Goal: Task Accomplishment & Management: Use online tool/utility

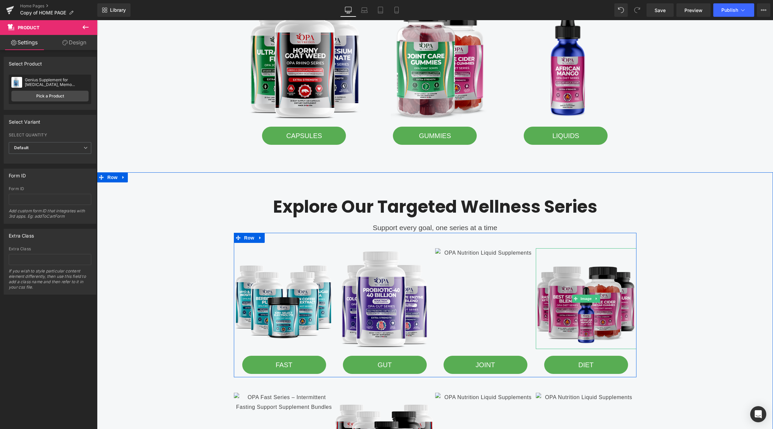
scroll to position [658, 0]
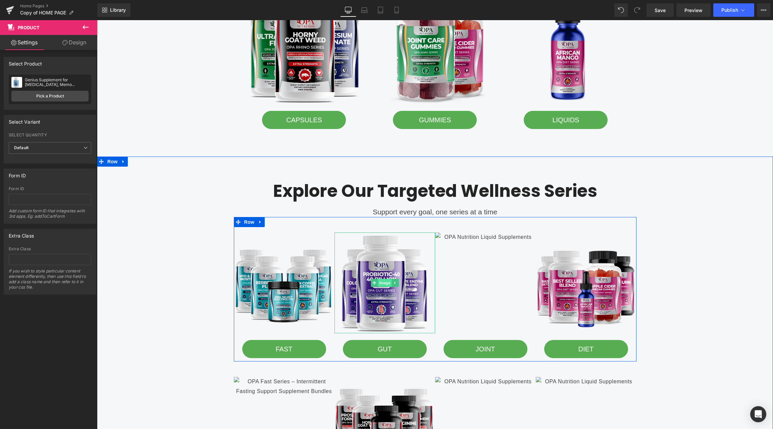
click at [384, 279] on span "Image" at bounding box center [385, 283] width 14 height 8
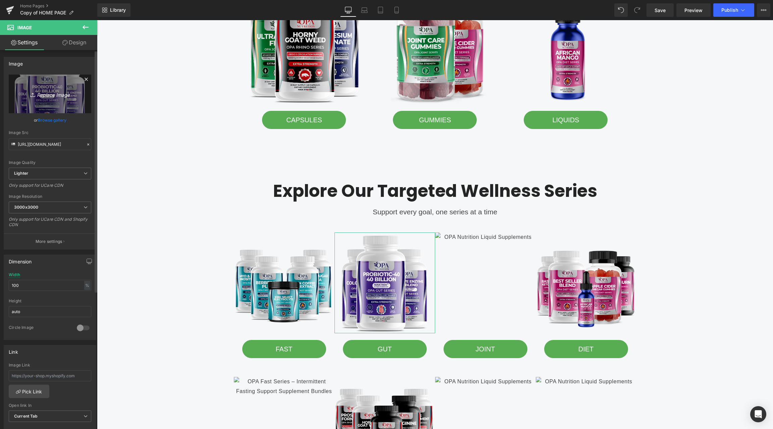
click at [50, 92] on icon "Replace Image" at bounding box center [50, 94] width 54 height 8
type input "C:\fakepath\opa nutrition gut series - probiotics.png"
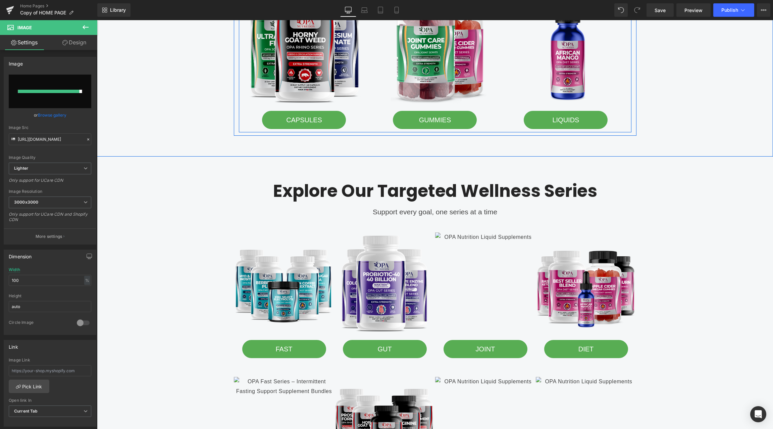
type input "[URL][DOMAIN_NAME]"
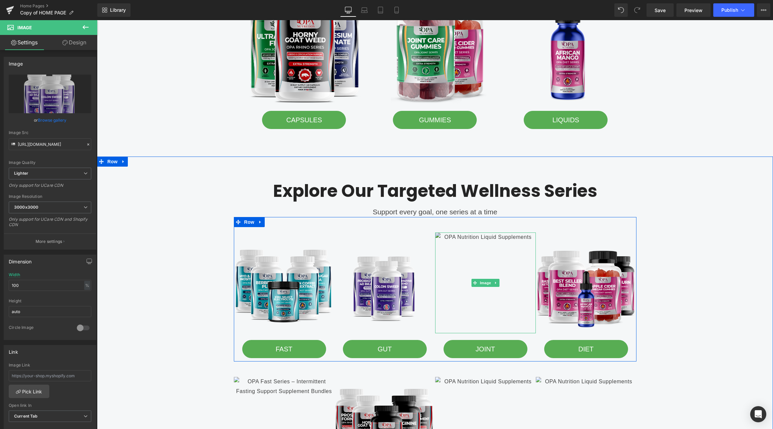
click at [498, 277] on img at bounding box center [485, 282] width 101 height 101
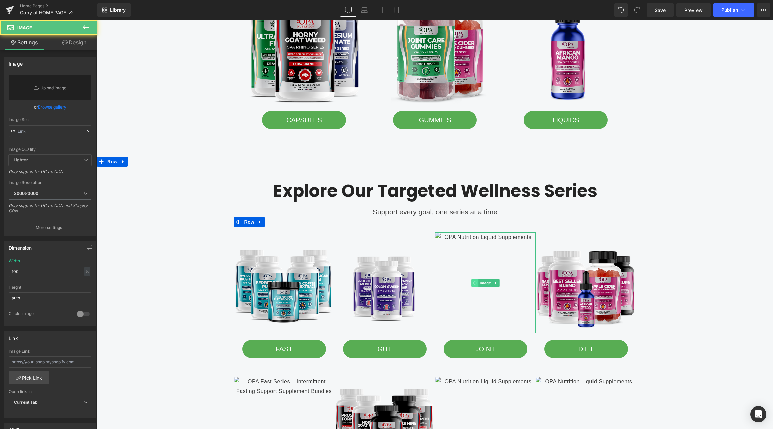
click at [477, 281] on span at bounding box center [475, 283] width 7 height 8
click at [482, 284] on span "Image" at bounding box center [486, 283] width 14 height 8
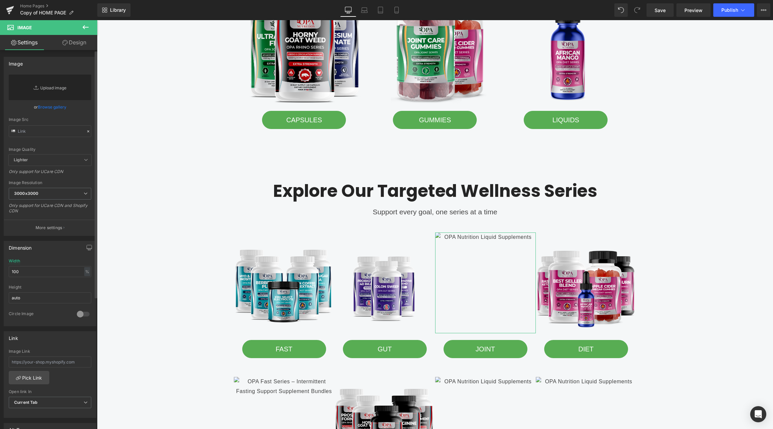
click at [41, 91] on link "Replace Image" at bounding box center [50, 88] width 83 height 26
type input "C:\fakepath\opa nutrition joint series - turmeric with ginger.png"
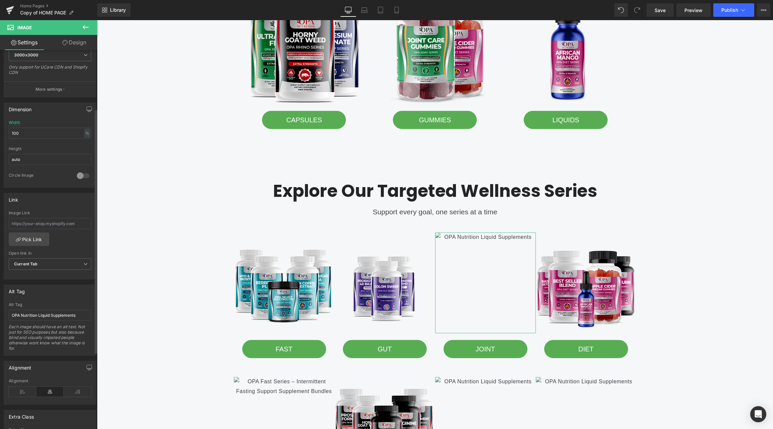
scroll to position [209, 0]
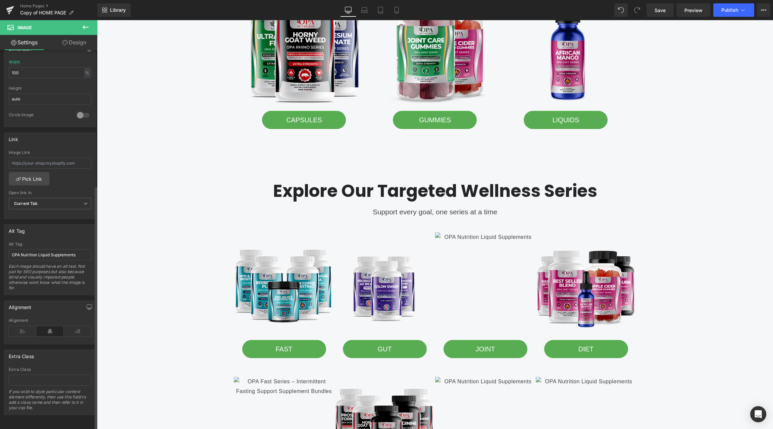
type input "[URL][DOMAIN_NAME]"
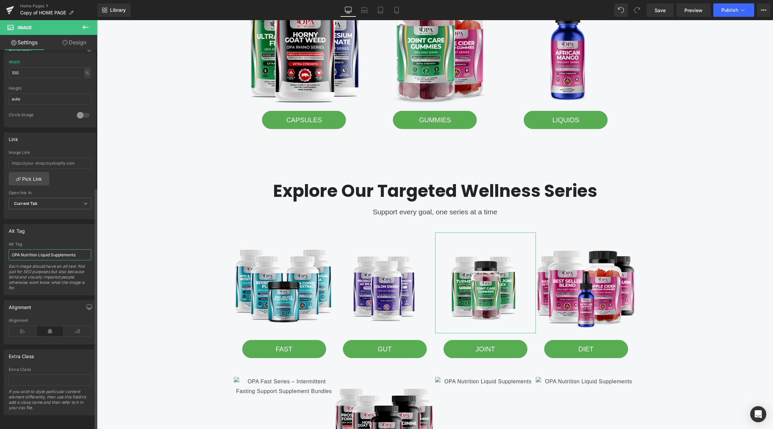
click at [46, 251] on input "OPA Nutrition Liquid Supplements" at bounding box center [50, 254] width 83 height 11
paste input "opa nutrition joint series - turmeric with ginger"
type input "opa nutrition joint series - turmeric with ginger"
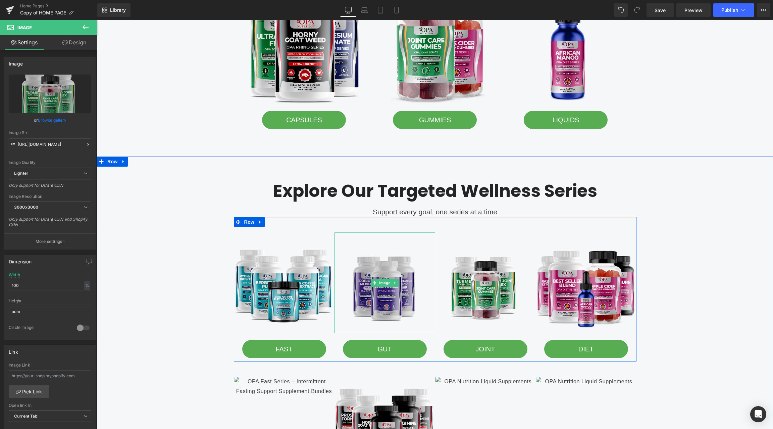
click at [385, 287] on img at bounding box center [385, 282] width 101 height 101
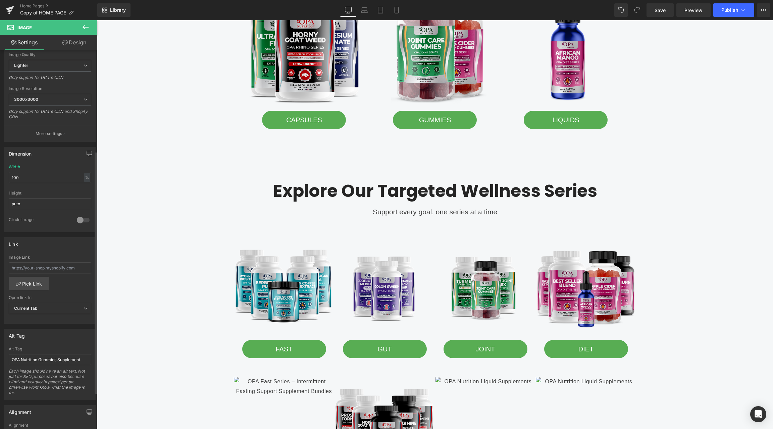
scroll to position [214, 0]
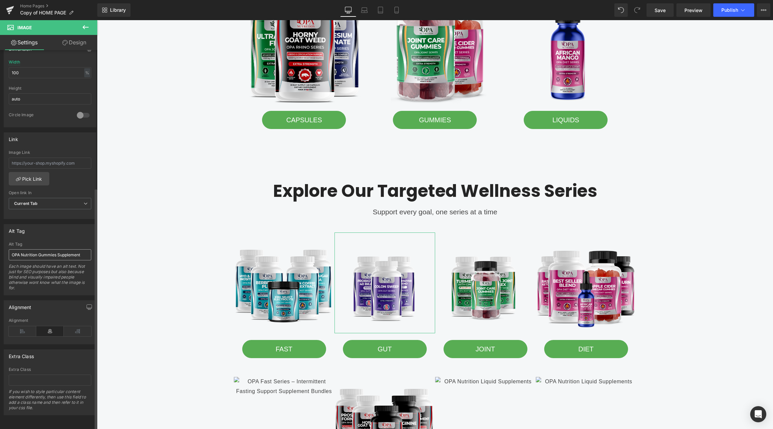
click at [52, 250] on input "OPA Nutrition Gummies Supplement" at bounding box center [50, 254] width 83 height 11
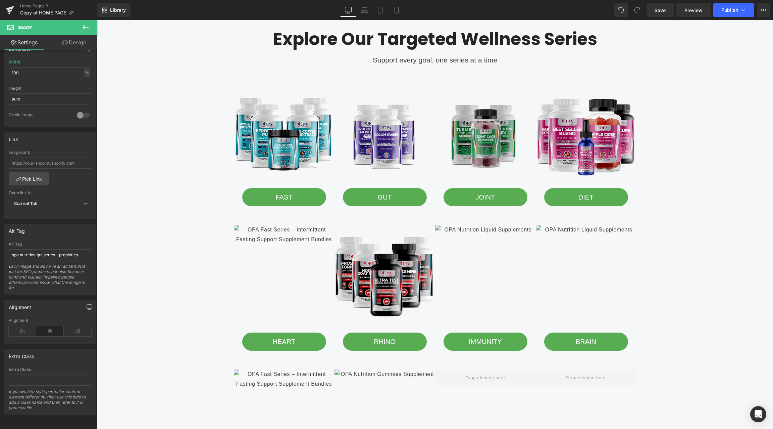
scroll to position [810, 0]
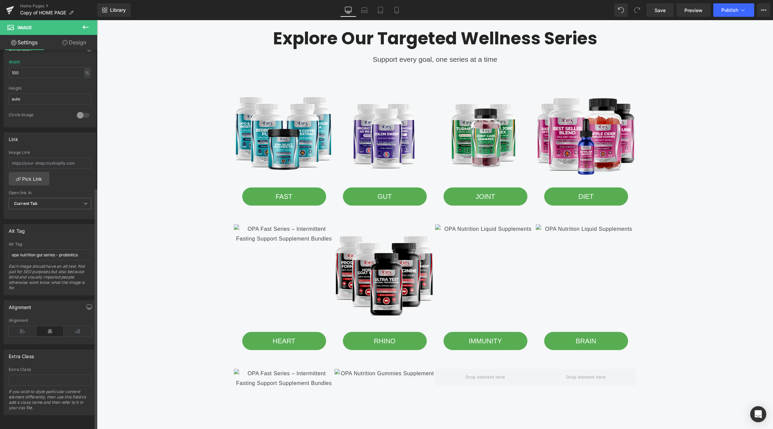
type input "opa nutrition gut series - probiotics"
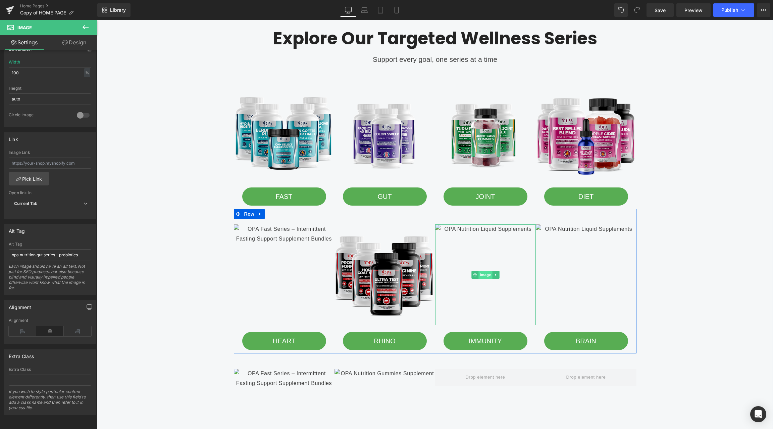
click at [490, 273] on span "Image" at bounding box center [486, 275] width 14 height 8
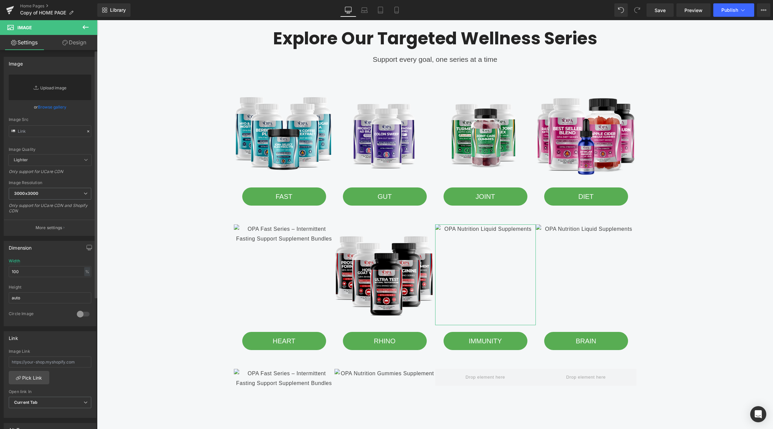
click at [50, 86] on link "Replace Image" at bounding box center [50, 88] width 83 height 26
type input "C:\fakepath\opa butrition immunity series elderverry mushroom all green.png"
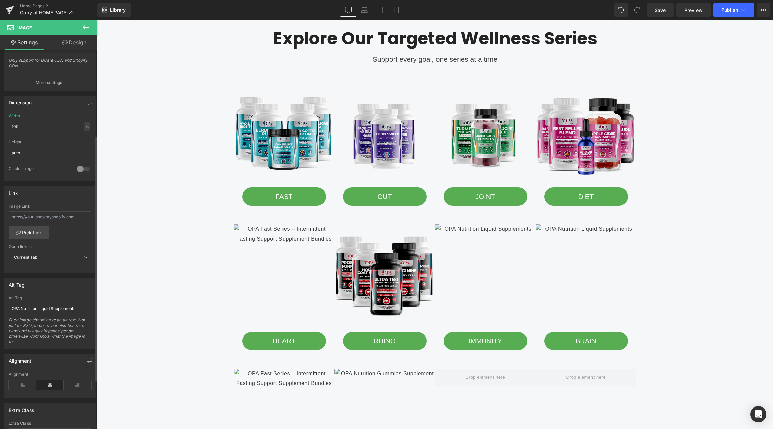
scroll to position [161, 0]
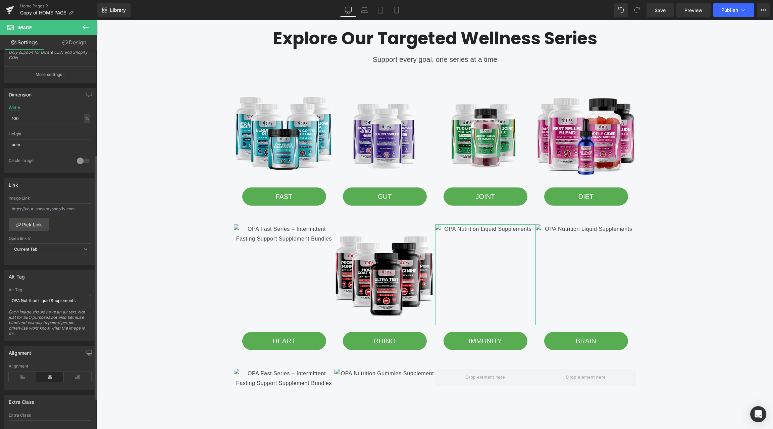
click at [42, 295] on input "OPA Nutrition Liquid Supplements" at bounding box center [50, 300] width 83 height 11
paste input "opa butrition immunity series elderverry mushroom all green"
type input "opa butrition immunity series elderverry mushroom all green"
type input "[URL][DOMAIN_NAME]"
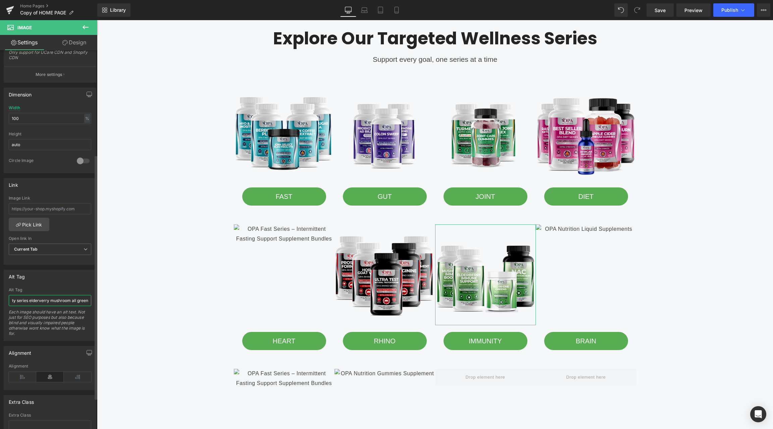
scroll to position [166, 0]
type input "opa butrition immunity series elderverry mushroom all green"
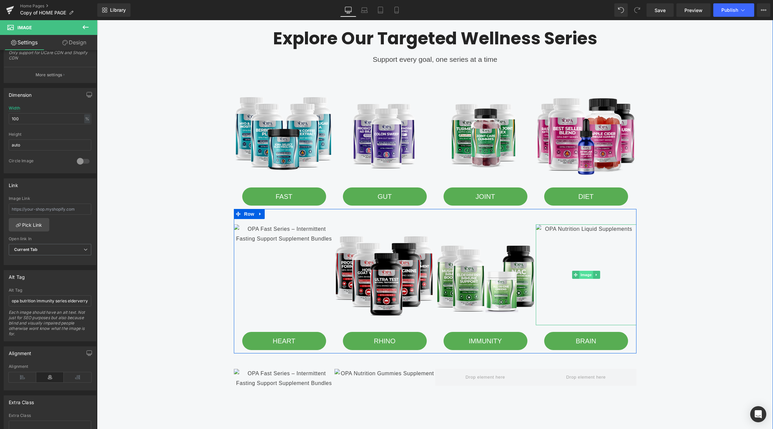
click at [588, 274] on span "Image" at bounding box center [586, 275] width 14 height 8
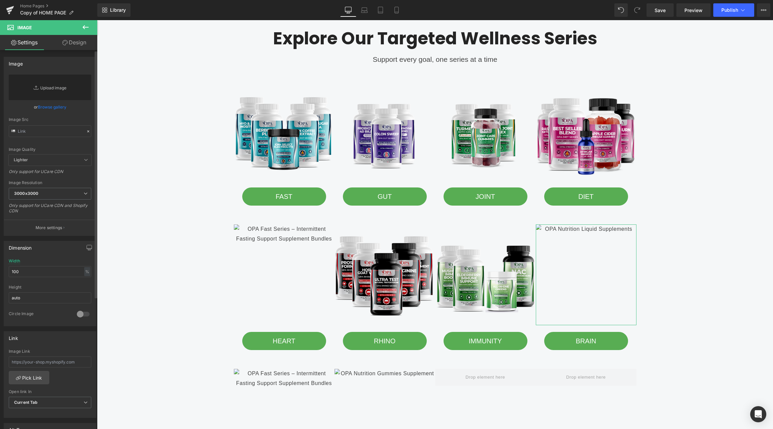
click at [54, 91] on link "Replace Image" at bounding box center [50, 88] width 83 height 26
type input "C:\fakepath\opa nutrition brain series anxuety 50htp mood.png"
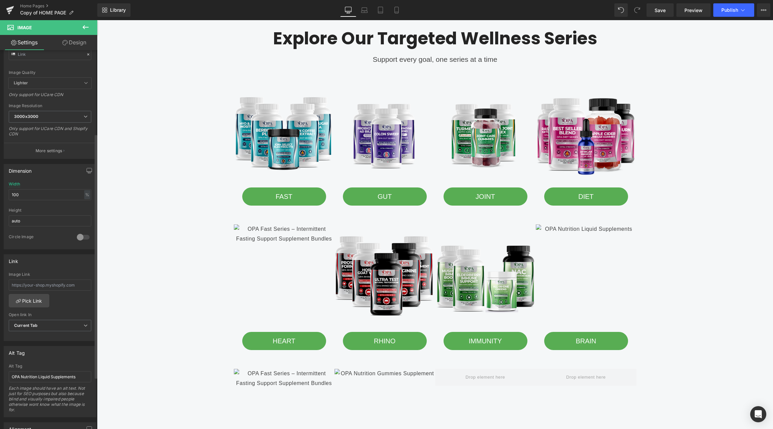
scroll to position [209, 0]
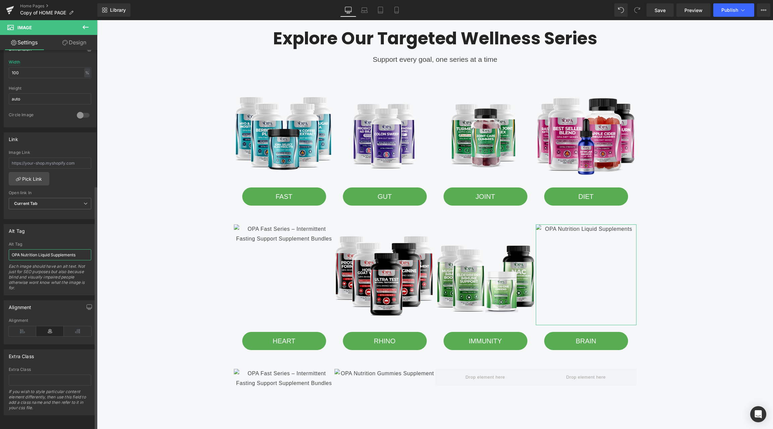
click at [37, 249] on input "OPA Nutrition Liquid Supplements" at bounding box center [50, 254] width 83 height 11
type input "[URL][DOMAIN_NAME]"
paste input "opa nutrition brain series anxuety 50htp mood"
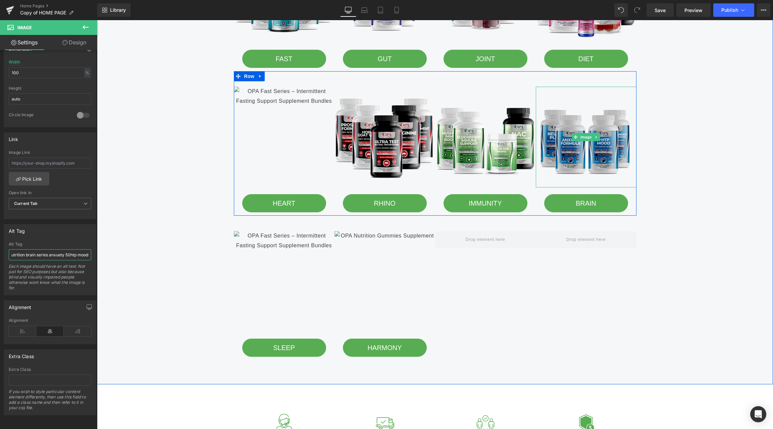
scroll to position [948, 0]
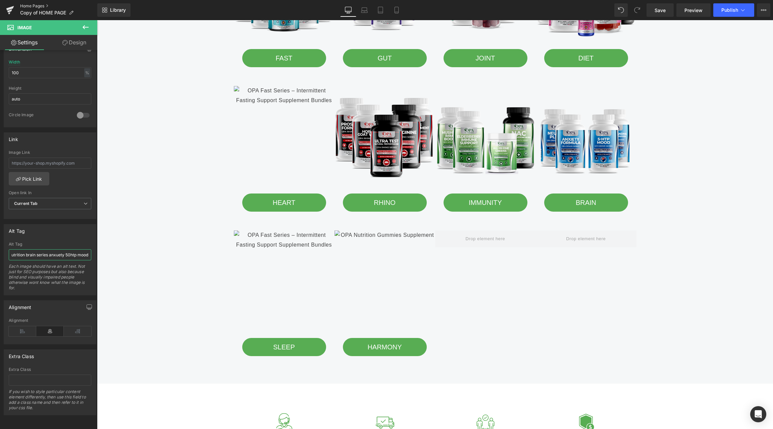
type input "opa nutrition brain series anxuety 50htp mood"
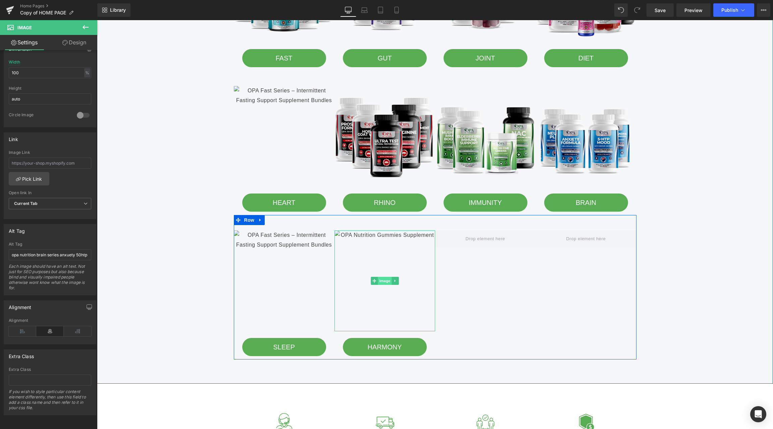
click at [387, 282] on span "Image" at bounding box center [385, 281] width 14 height 8
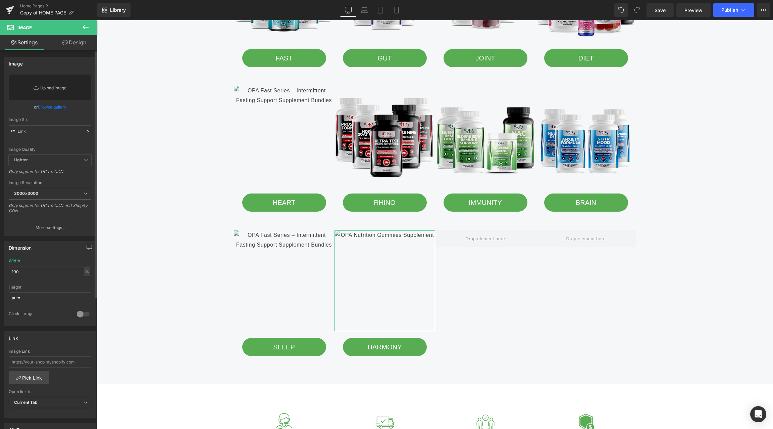
click at [54, 90] on link "Replace Image" at bounding box center [50, 88] width 83 height 26
type input "C:\fakepath\opa nutrition harmony series advanced thyroid and [DEMOGRAPHIC_DATA…"
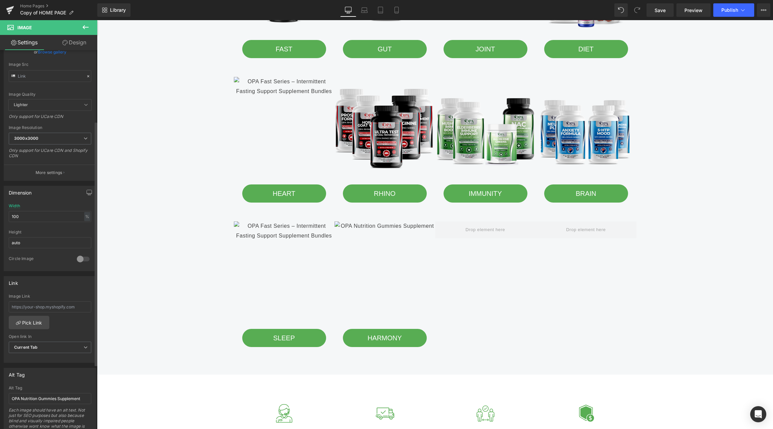
scroll to position [209, 0]
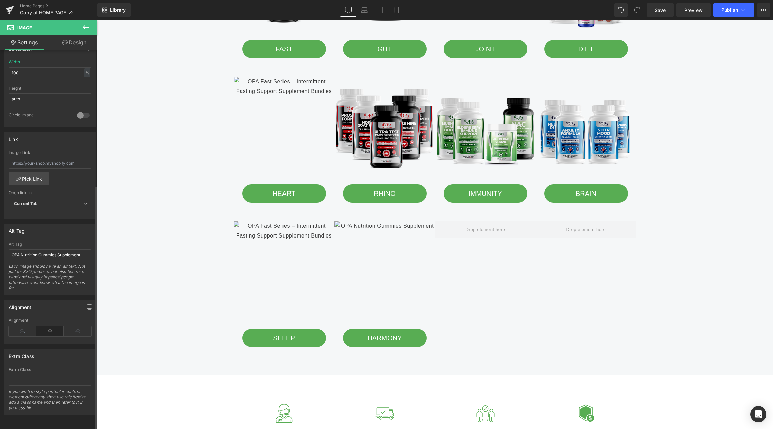
type input "[URL][DOMAIN_NAME]"
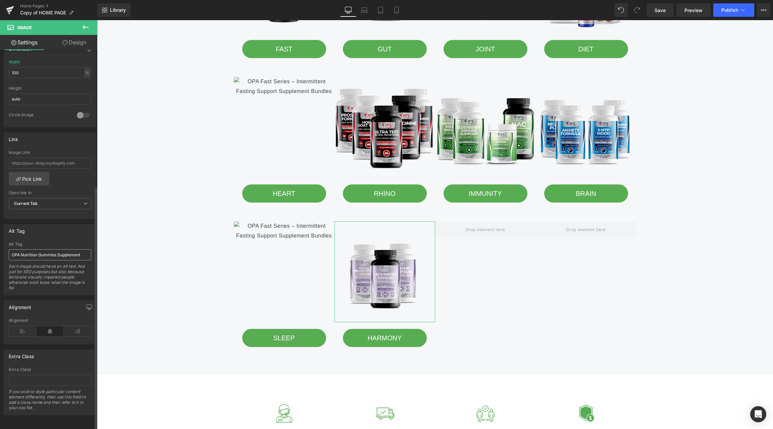
scroll to position [214, 0]
click at [40, 249] on input "OPA Nutrition Gummies Supplement" at bounding box center [50, 254] width 83 height 11
paste input "opa nutrition harmony series advanced thyroid and [DEMOGRAPHIC_DATA] enhanc"
type input "opa nutrition harmony series advanced thyroid and [DEMOGRAPHIC_DATA] enhancement"
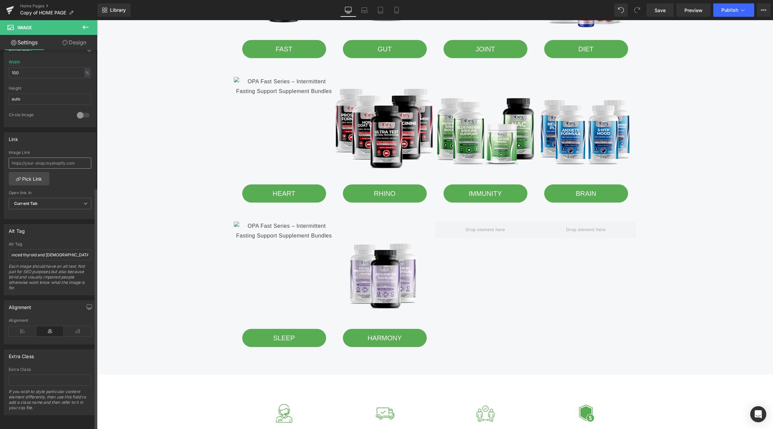
scroll to position [0, 0]
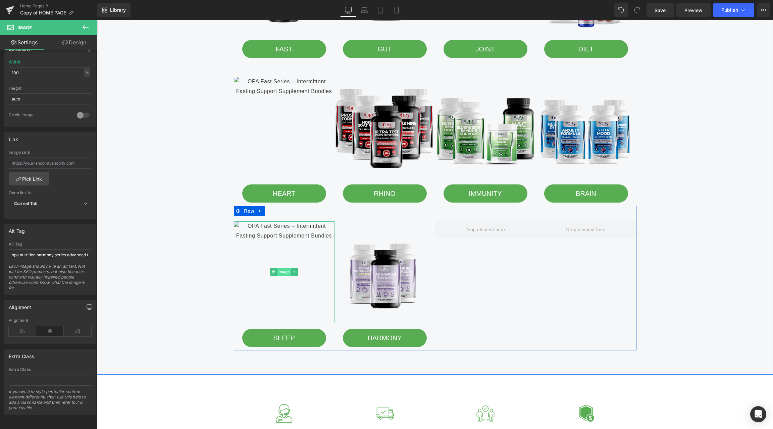
click at [283, 271] on span "Image" at bounding box center [284, 271] width 14 height 8
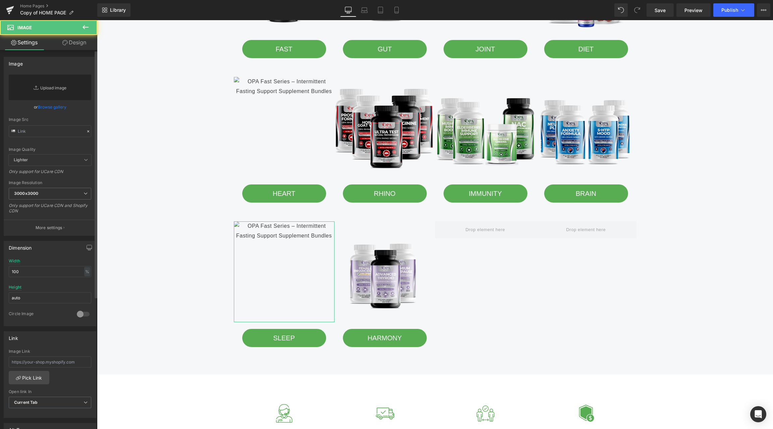
click at [44, 85] on link "Replace Image" at bounding box center [50, 88] width 83 height 26
type input "C:\fakepath\opa nutrition sleep series - magnesium glycinate sleep aid formula.…"
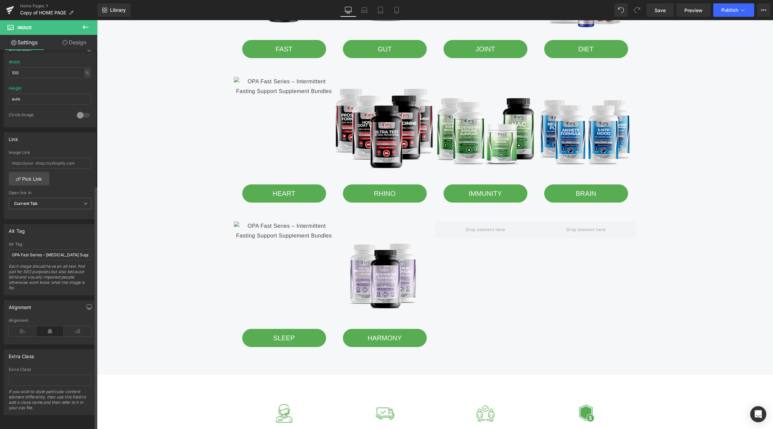
type input "[URL][DOMAIN_NAME]"
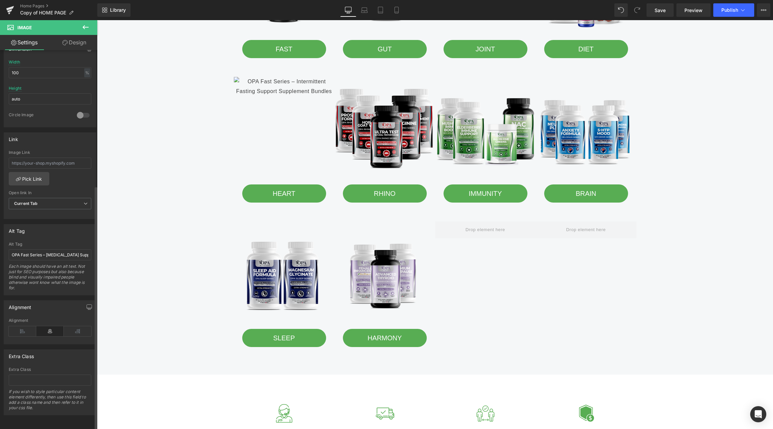
scroll to position [214, 0]
click at [42, 250] on input "OPA Fast Series – [MEDICAL_DATA] Support Supplement Bundles" at bounding box center [50, 254] width 83 height 11
paste input "opa nutrition sleep series - magnesium glycinate sleep aid formula"
type input "opa nutrition sleep series - magnesium glycinate sleep aid formula"
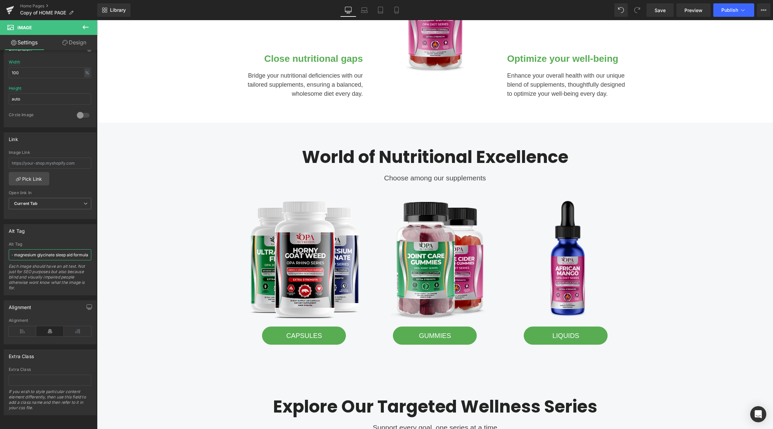
scroll to position [514, 0]
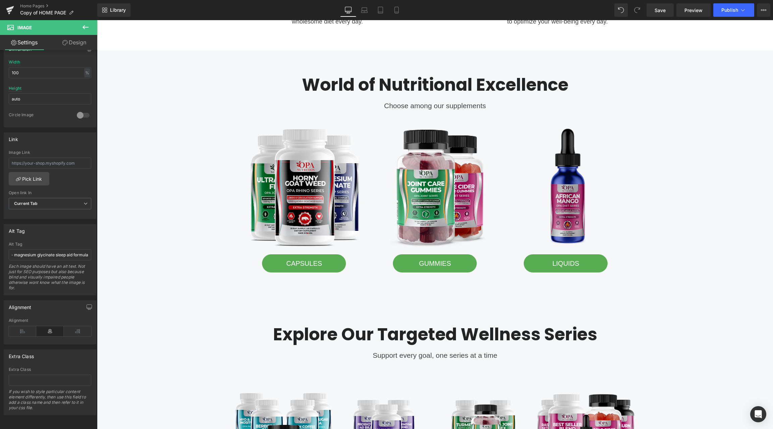
click at [563, 194] on img at bounding box center [565, 187] width 121 height 121
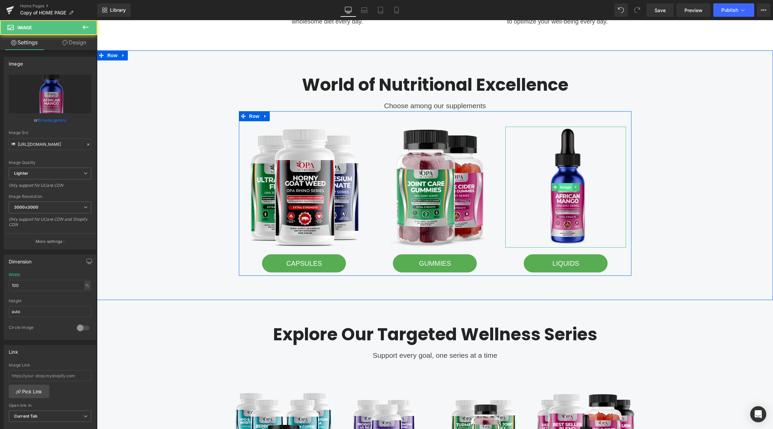
click at [565, 184] on span "Image" at bounding box center [566, 187] width 14 height 8
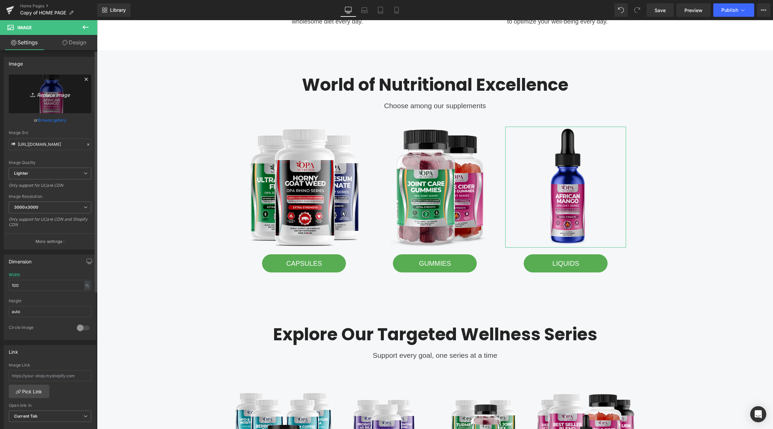
click at [46, 95] on icon "Replace Image" at bounding box center [50, 94] width 54 height 8
type input "C:\fakepath\opa nutirion liquid drops.png"
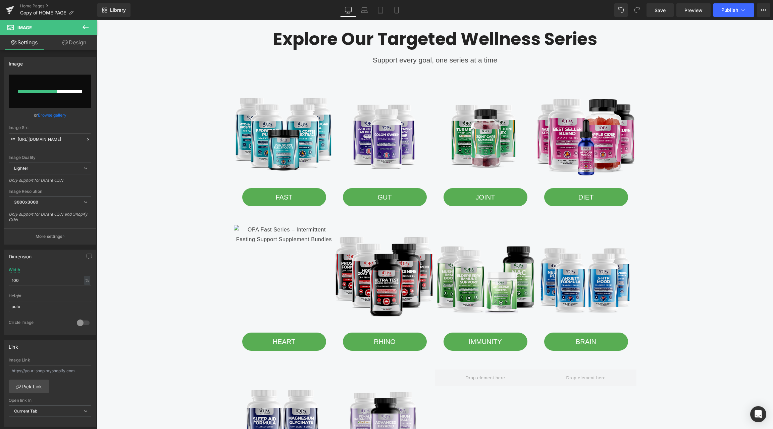
scroll to position [813, 0]
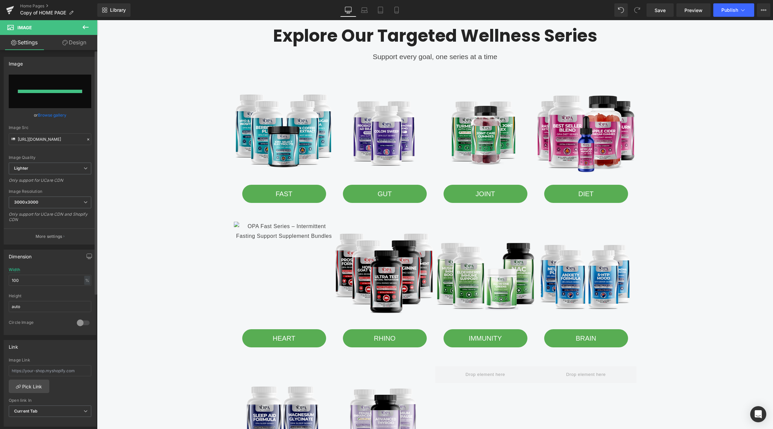
type input "[URL][DOMAIN_NAME]"
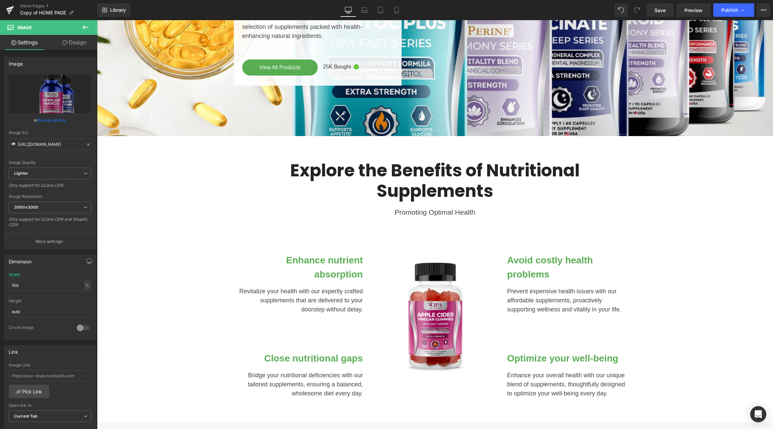
scroll to position [0, 0]
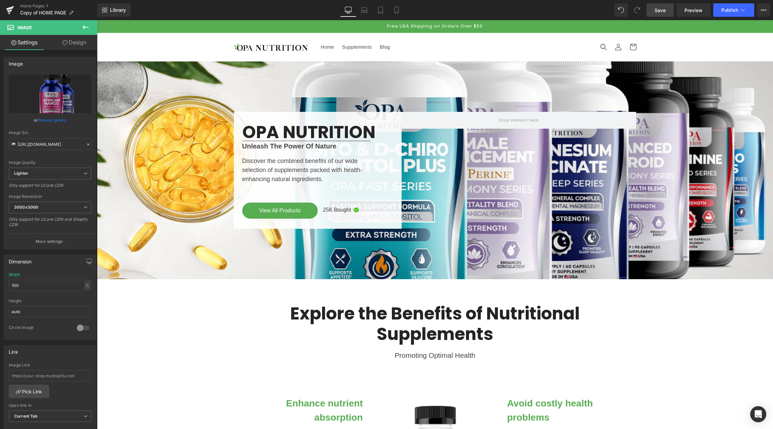
click at [663, 8] on span "Save" at bounding box center [660, 10] width 11 height 7
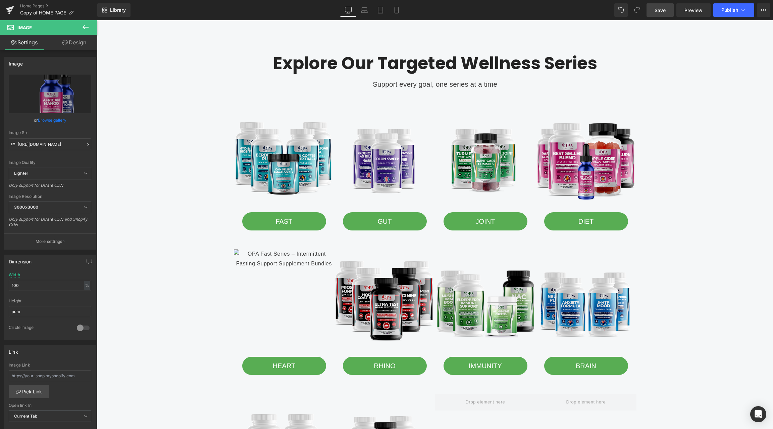
scroll to position [784, 0]
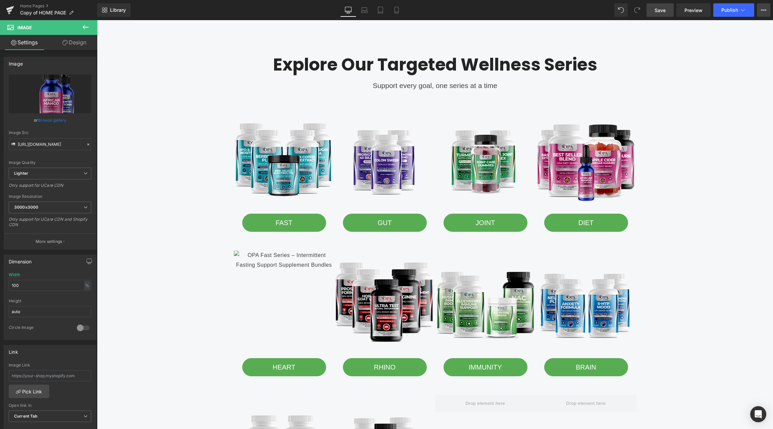
click at [766, 10] on icon at bounding box center [763, 9] width 5 height 5
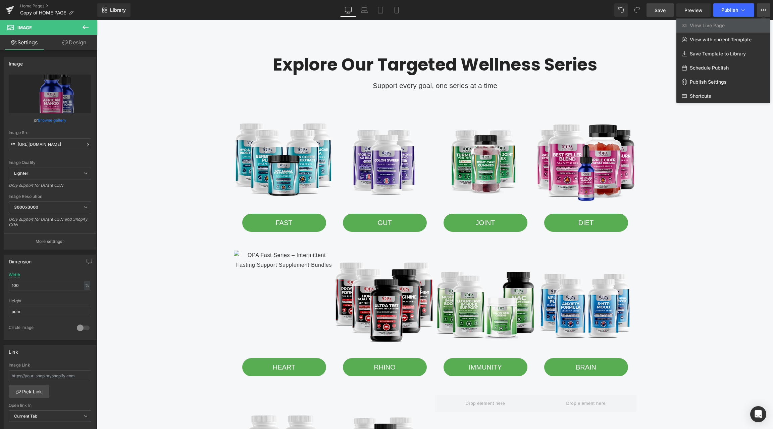
click at [675, 135] on div at bounding box center [435, 224] width 676 height 408
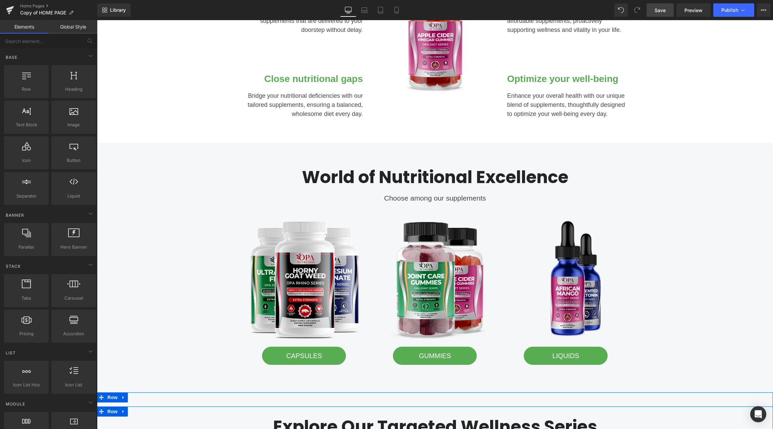
scroll to position [420, 0]
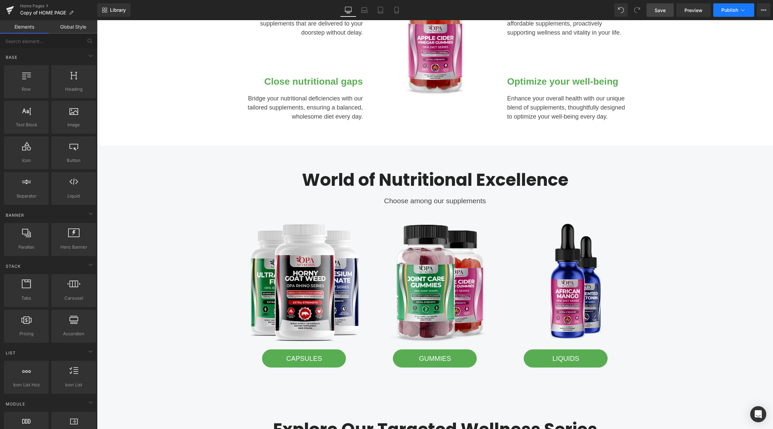
click at [748, 13] on button "Publish" at bounding box center [734, 9] width 41 height 13
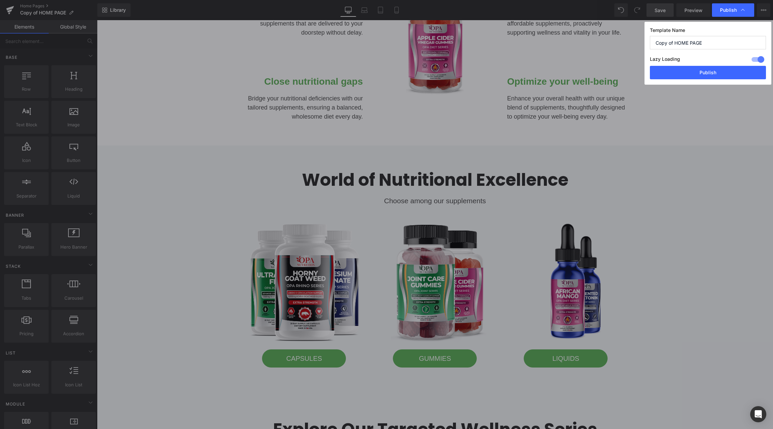
click at [675, 42] on input "Copy of HOME PAGE" at bounding box center [708, 42] width 116 height 13
type input "NEW HOME PAGE"
click at [712, 71] on button "Publish" at bounding box center [708, 72] width 116 height 13
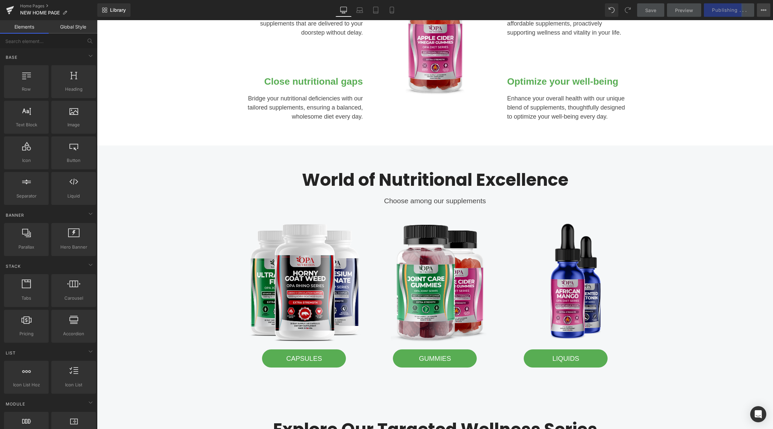
click at [766, 13] on button "View Live Page View with current Template Save Template to Library Schedule Pub…" at bounding box center [763, 9] width 13 height 13
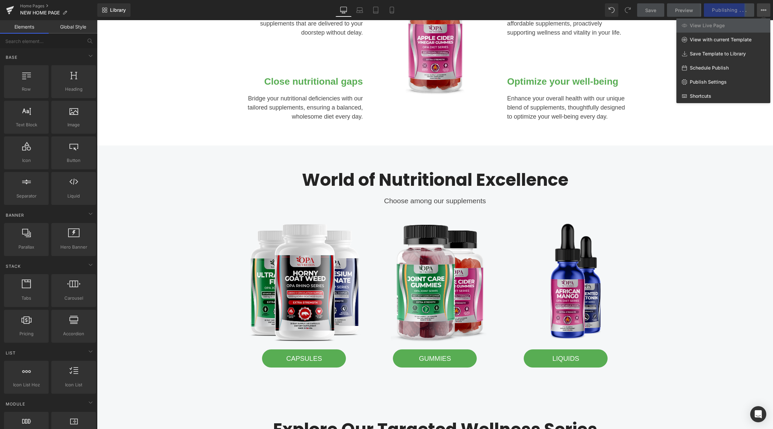
click at [766, 13] on button "View Live Page View with current Template Save Template to Library Schedule Pub…" at bounding box center [763, 9] width 13 height 13
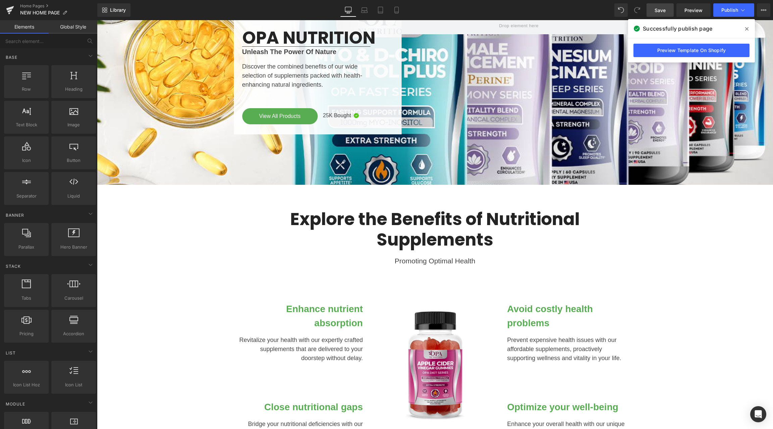
scroll to position [0, 0]
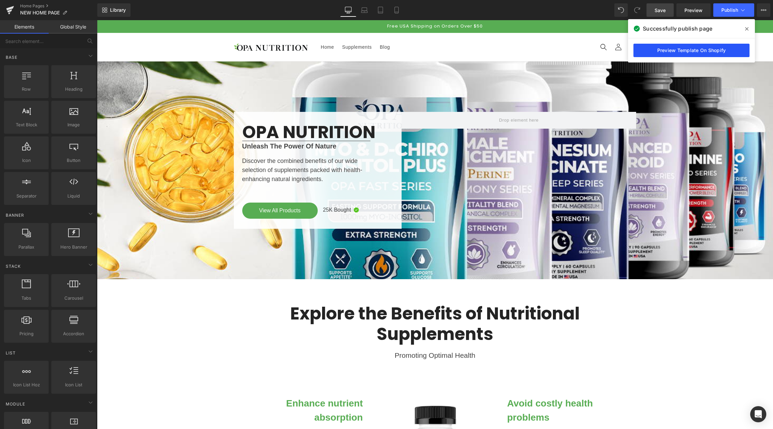
click at [703, 50] on link "Preview Template On Shopify" at bounding box center [692, 50] width 116 height 13
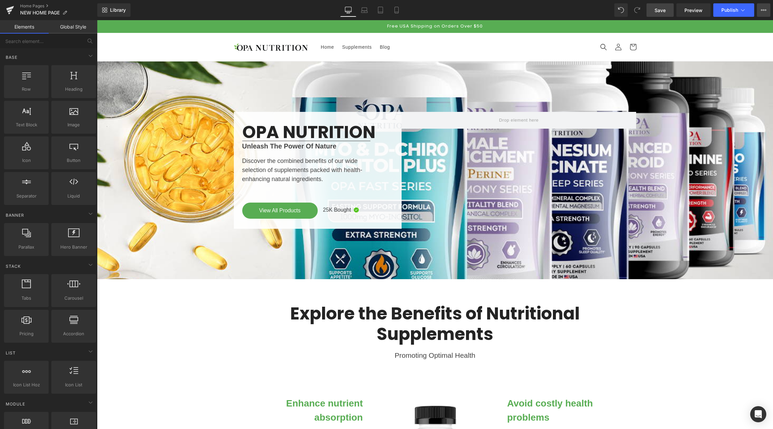
click at [768, 10] on button "View Live Page View with current Template Save Template to Library Schedule Pub…" at bounding box center [763, 9] width 13 height 13
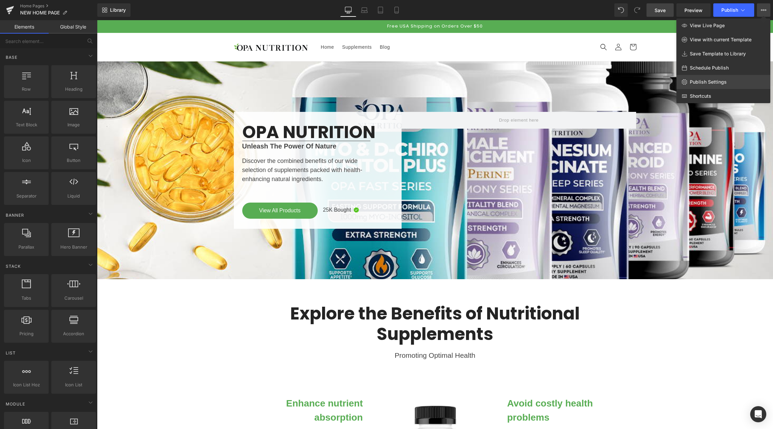
click at [705, 83] on span "Publish Settings" at bounding box center [708, 82] width 37 height 6
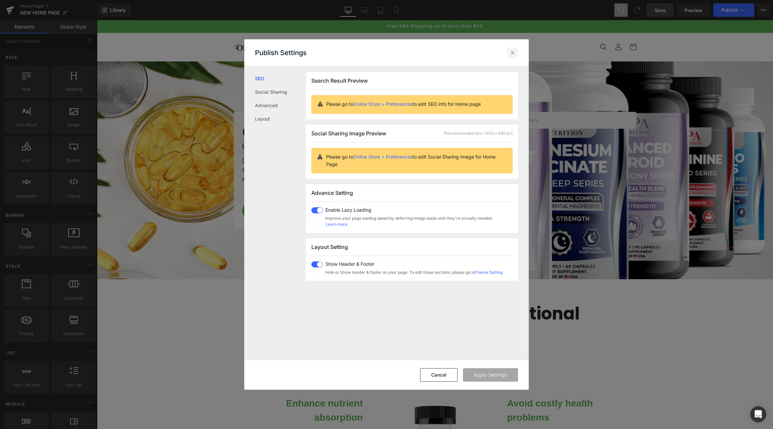
click at [515, 53] on icon at bounding box center [512, 52] width 7 height 7
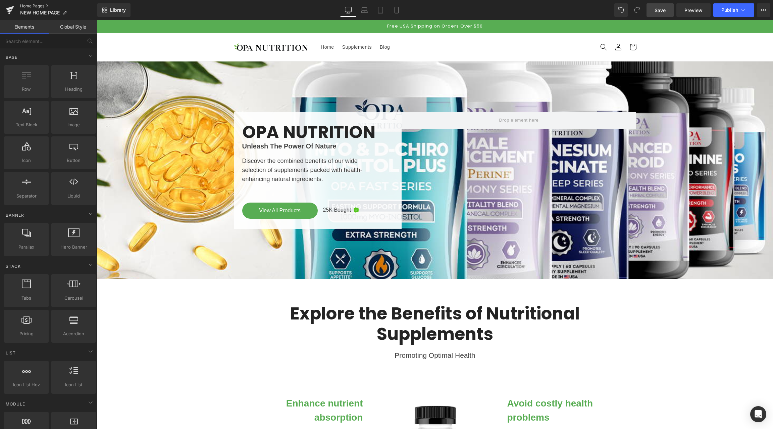
click at [32, 6] on link "Home Pages" at bounding box center [58, 5] width 77 height 5
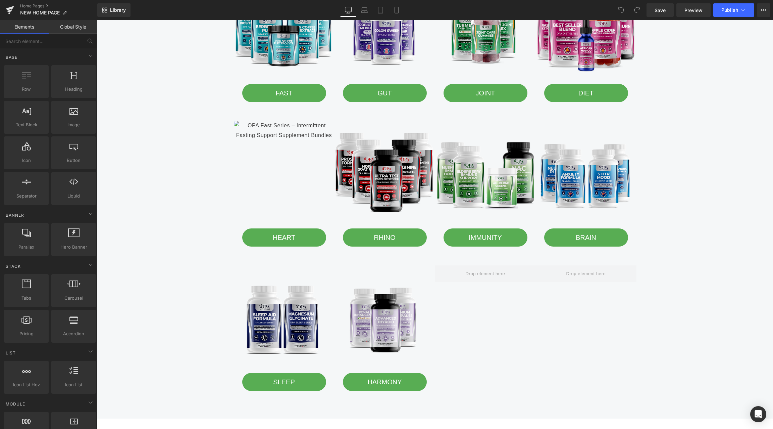
scroll to position [825, 0]
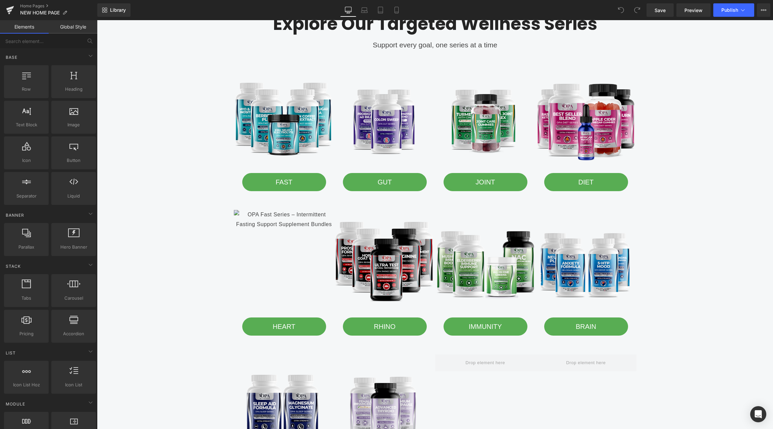
click at [291, 231] on img at bounding box center [284, 260] width 101 height 101
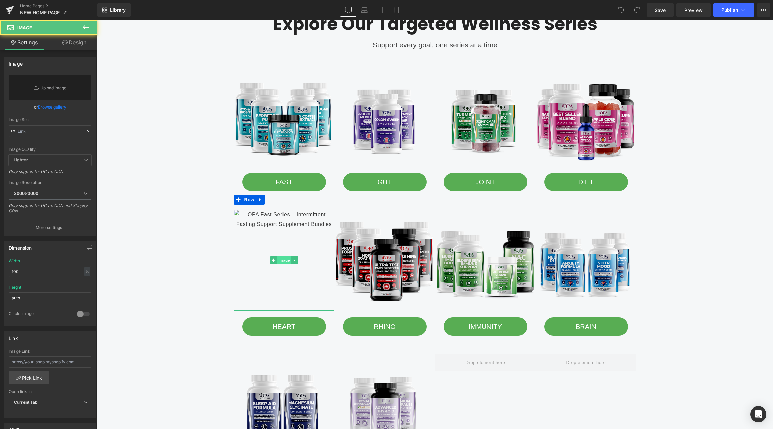
click at [281, 256] on span "Image" at bounding box center [284, 260] width 14 height 8
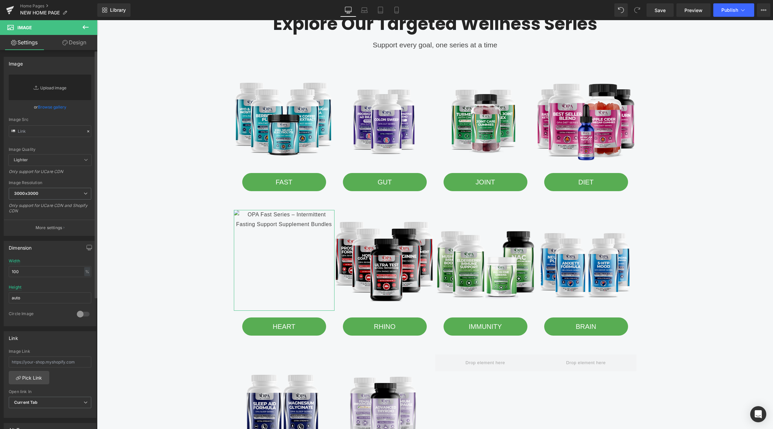
click at [60, 87] on link "Replace Image" at bounding box center [50, 88] width 83 height 26
type input "C:\fakepath\opanutrition opa heart series -coq10 omega 3 fish oil.png"
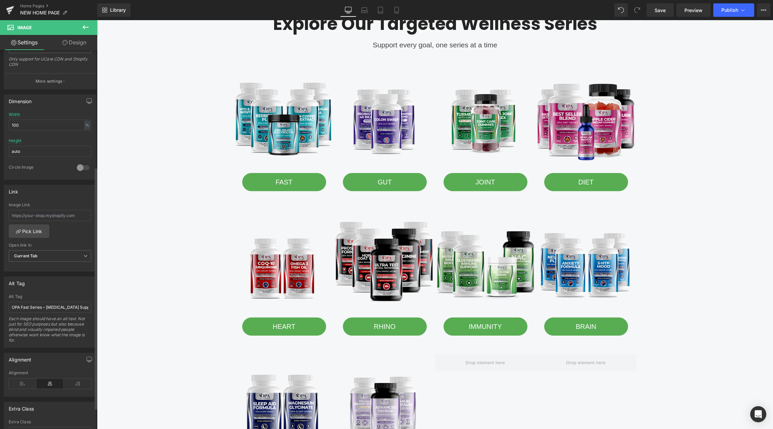
scroll to position [214, 0]
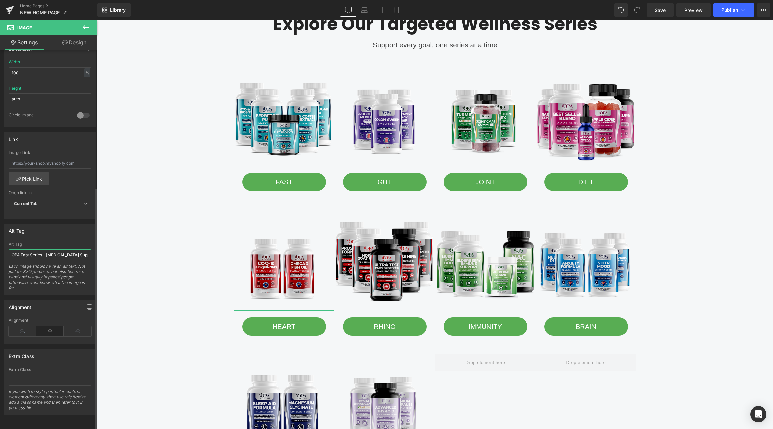
click at [42, 252] on input "OPA Fast Series – [MEDICAL_DATA] Support Supplement Bundles" at bounding box center [50, 254] width 83 height 11
paste input "opanutrition opa heart series -coq10 omega 3 fish oil"
type input "opanutrition opa heart series -coq10 omega 3 fish oil"
click at [667, 14] on link "Save" at bounding box center [660, 9] width 27 height 13
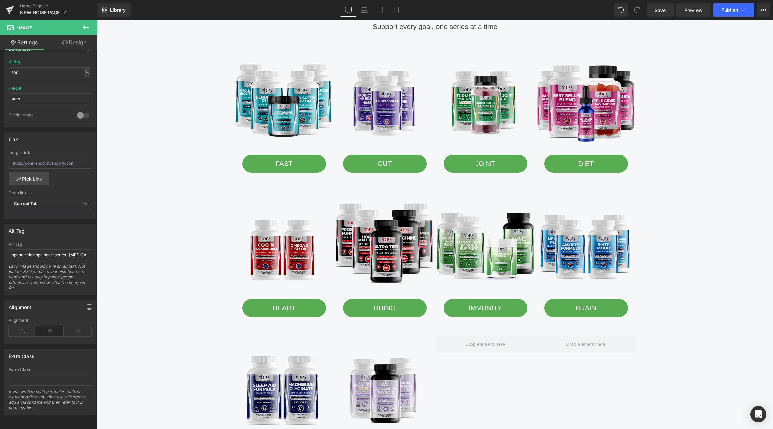
scroll to position [842, 0]
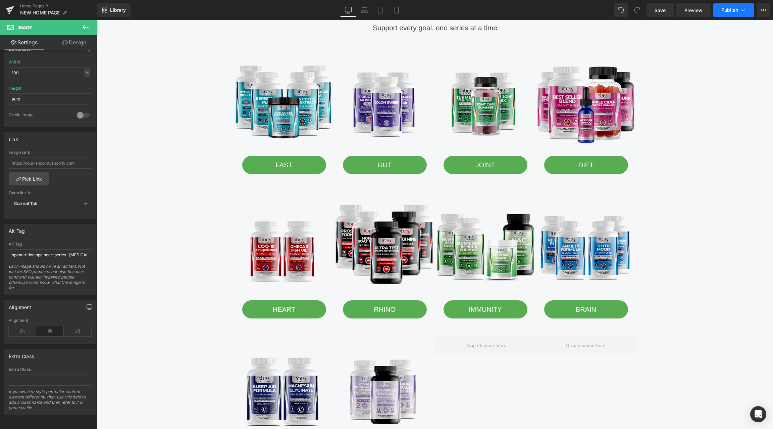
click at [730, 14] on button "Publish" at bounding box center [734, 9] width 41 height 13
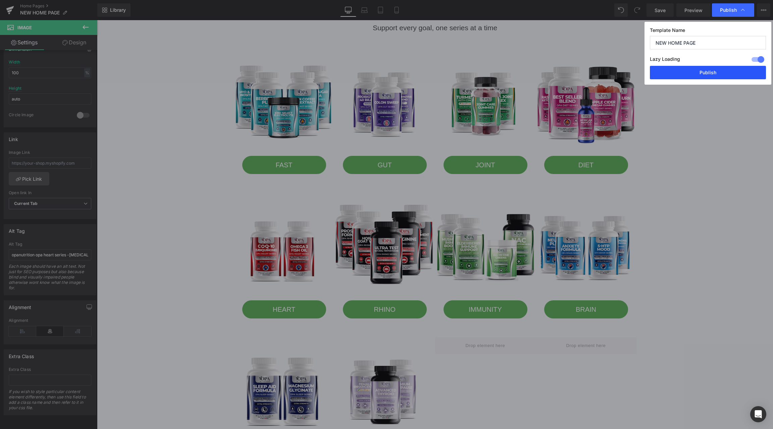
click at [709, 78] on button "Publish" at bounding box center [708, 72] width 116 height 13
